Goal: Task Accomplishment & Management: Use online tool/utility

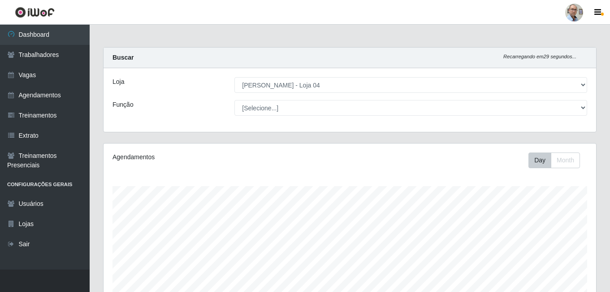
select select "251"
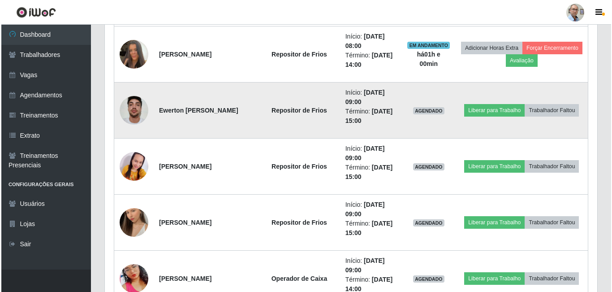
scroll to position [816, 0]
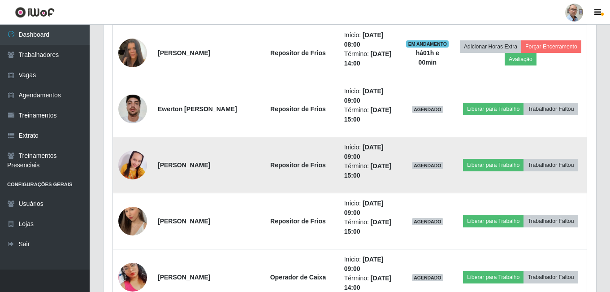
click at [136, 167] on img at bounding box center [132, 164] width 29 height 61
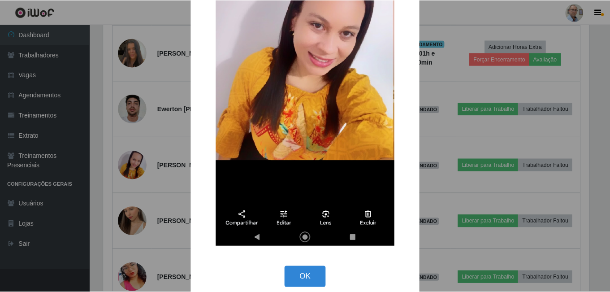
scroll to position [165, 0]
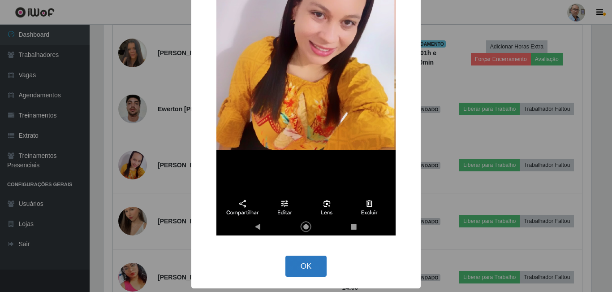
click at [303, 259] on button "OK" at bounding box center [307, 266] width 42 height 21
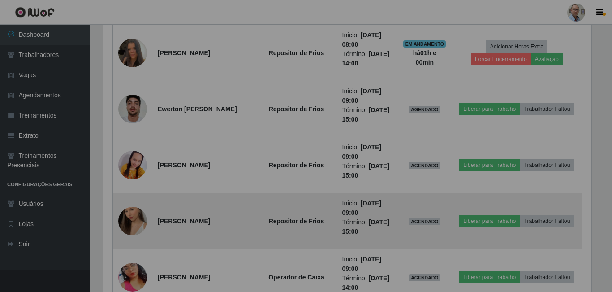
scroll to position [186, 493]
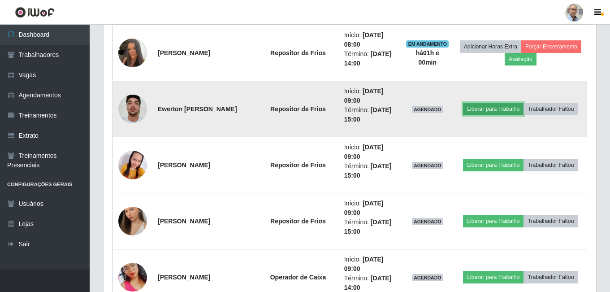
click at [499, 109] on button "Liberar para Trabalho" at bounding box center [493, 109] width 61 height 13
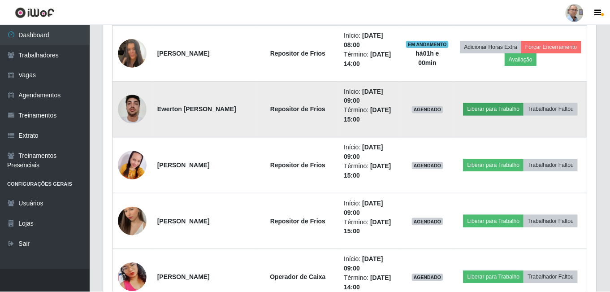
scroll to position [186, 488]
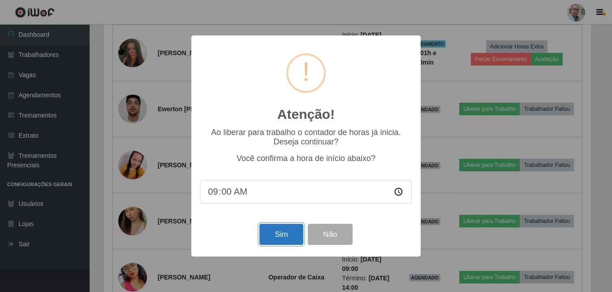
click at [278, 237] on button "Sim" at bounding box center [281, 234] width 43 height 21
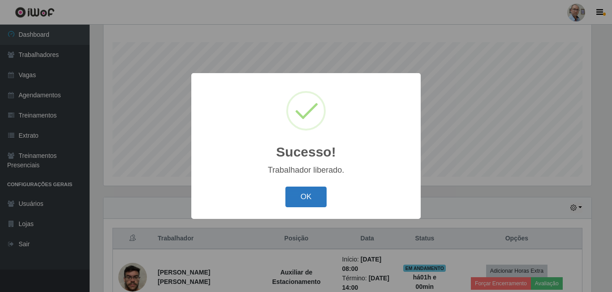
click at [301, 197] on button "OK" at bounding box center [307, 196] width 42 height 21
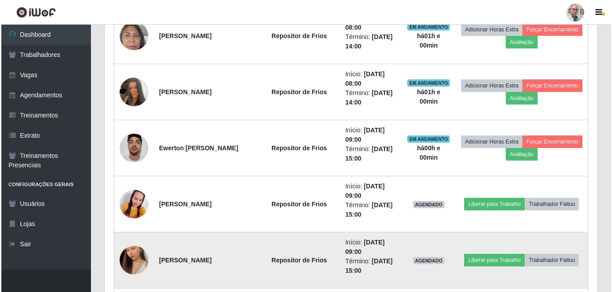
scroll to position [816, 0]
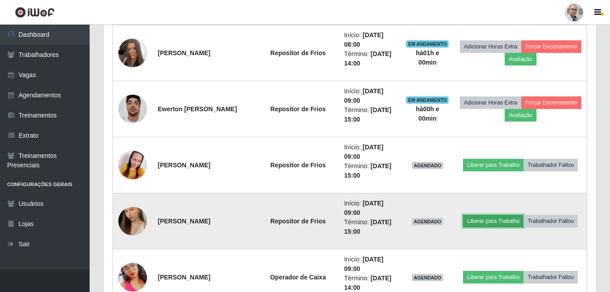
click at [497, 220] on button "Liberar para Trabalho" at bounding box center [493, 221] width 61 height 13
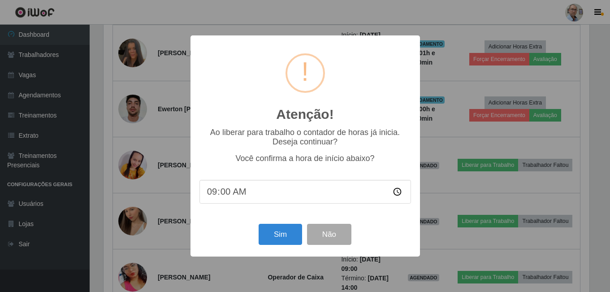
scroll to position [186, 488]
click at [285, 237] on button "Sim" at bounding box center [281, 234] width 43 height 21
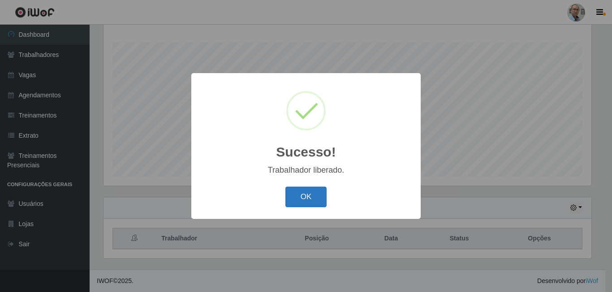
click at [314, 199] on button "OK" at bounding box center [307, 196] width 42 height 21
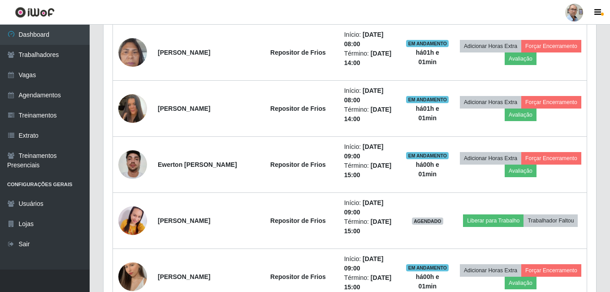
scroll to position [0, 0]
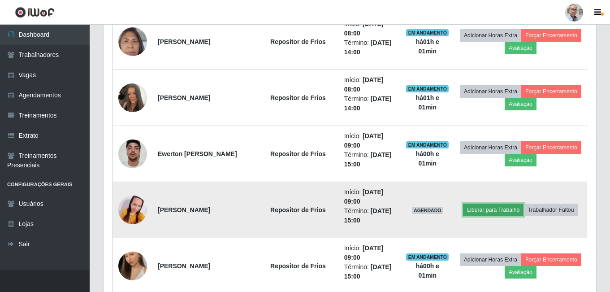
click at [497, 209] on button "Liberar para Trabalho" at bounding box center [493, 210] width 61 height 13
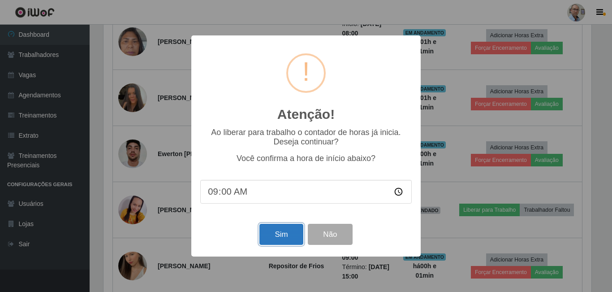
click at [283, 237] on button "Sim" at bounding box center [281, 234] width 43 height 21
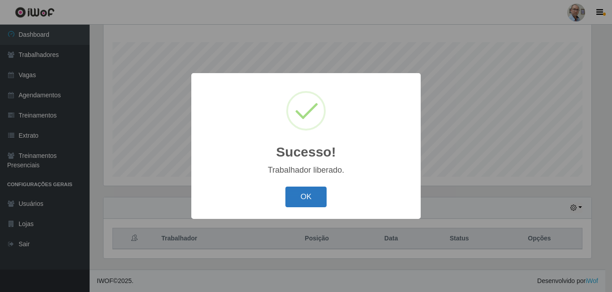
click at [298, 199] on button "OK" at bounding box center [307, 196] width 42 height 21
